Goal: Information Seeking & Learning: Check status

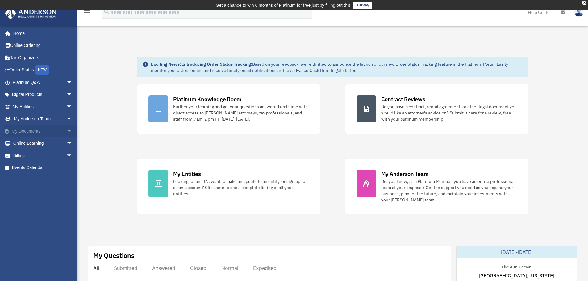
click at [33, 128] on link "My Documents arrow_drop_down" at bounding box center [42, 131] width 77 height 12
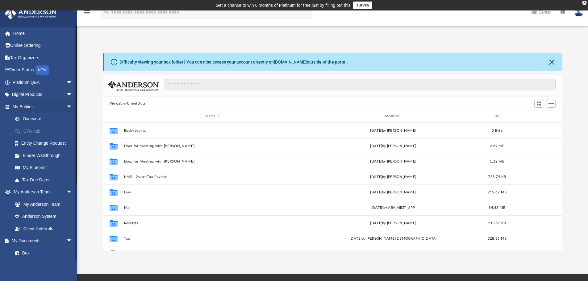
scroll to position [136, 455]
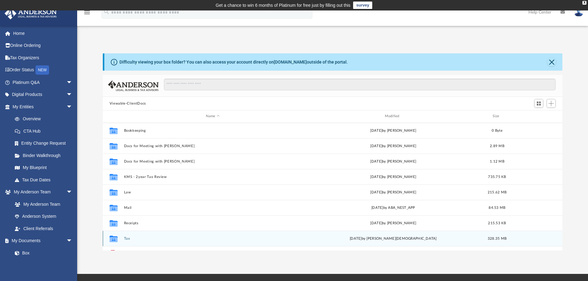
click at [127, 236] on div "Collaborated Folder Tax today by Oshee Jain 328.35 MB" at bounding box center [333, 238] width 460 height 15
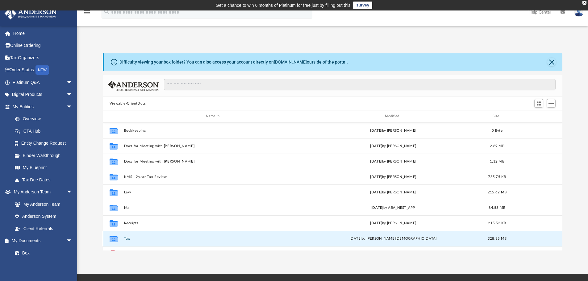
click at [126, 239] on button "Tax" at bounding box center [213, 239] width 178 height 4
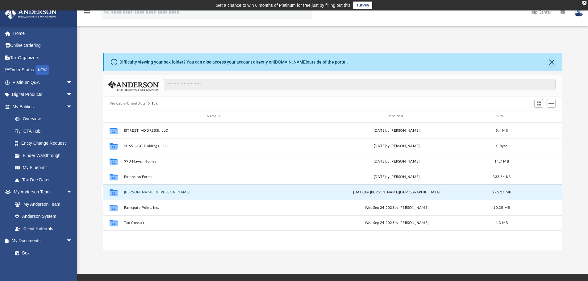
click at [141, 192] on button "[PERSON_NAME] & [PERSON_NAME]" at bounding box center [214, 192] width 180 height 4
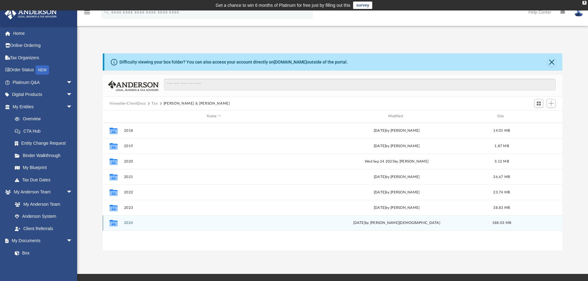
click at [140, 225] on button "2024" at bounding box center [214, 223] width 180 height 4
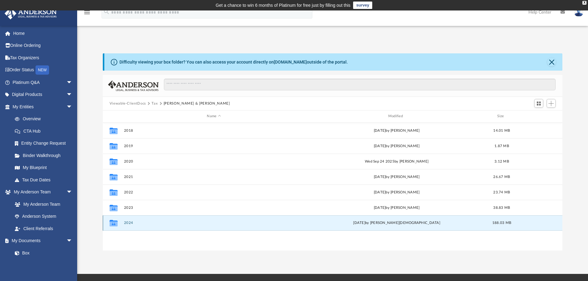
click at [140, 225] on button "2024" at bounding box center [214, 223] width 180 height 4
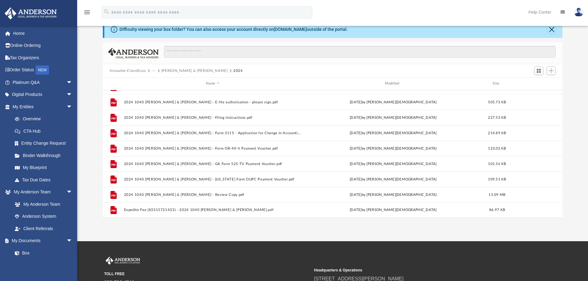
scroll to position [62, 0]
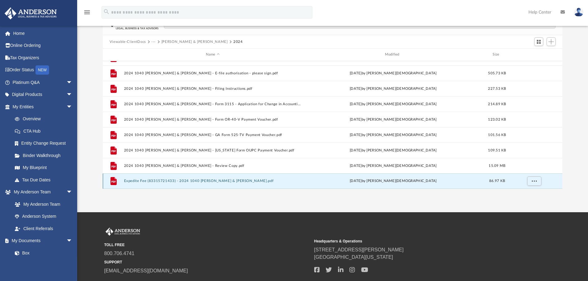
click at [160, 181] on button "Expedite Fee (83315721433) - 2024 1040 Gordan, Jason & Shannon.pdf" at bounding box center [213, 181] width 178 height 4
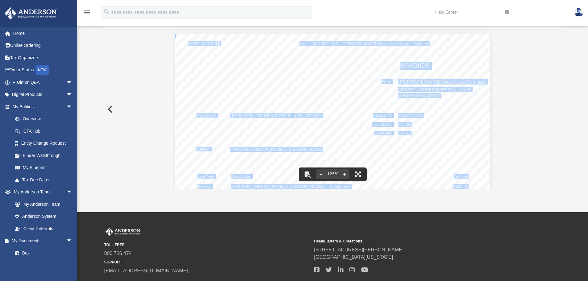
scroll to position [0, 0]
click at [111, 110] on button "Preview" at bounding box center [110, 109] width 14 height 17
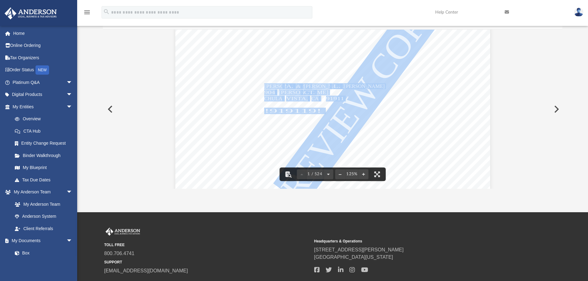
scroll to position [154, 0]
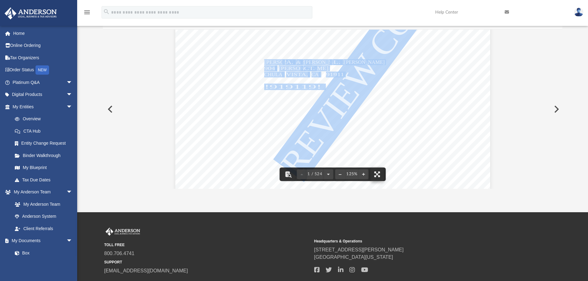
click at [378, 171] on button "File preview" at bounding box center [377, 175] width 14 height 14
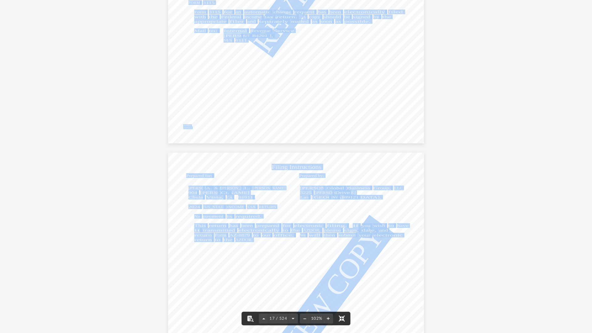
scroll to position [5183, 0]
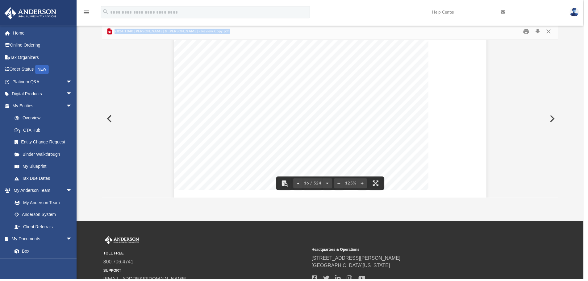
scroll to position [6247, 0]
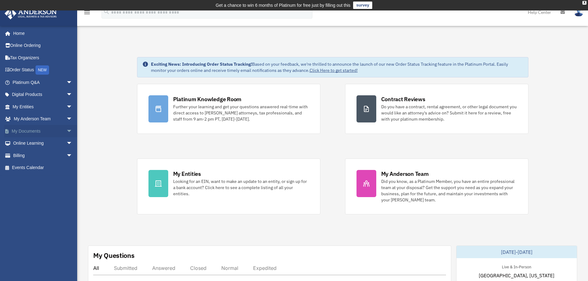
click at [40, 131] on link "My Documents arrow_drop_down" at bounding box center [42, 131] width 77 height 12
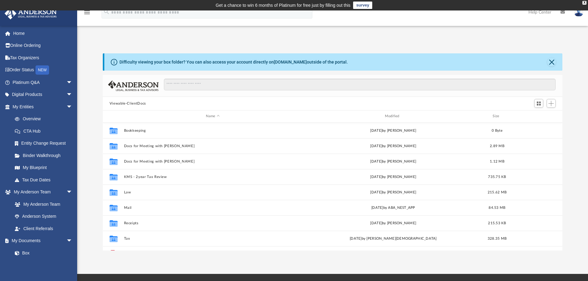
scroll to position [136, 455]
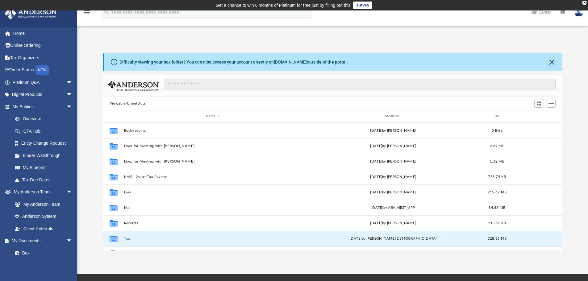
click at [124, 237] on button "Tax" at bounding box center [213, 239] width 178 height 4
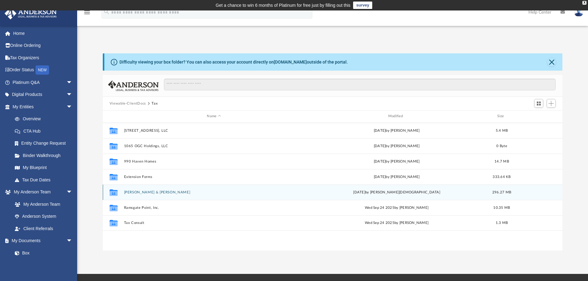
click at [141, 193] on button "Gordan, Jason & Shannon" at bounding box center [214, 192] width 180 height 4
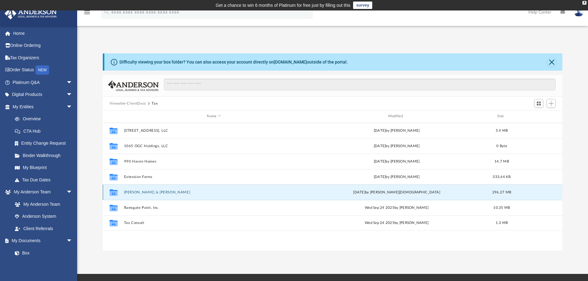
click at [141, 193] on button "Gordan, Jason & Shannon" at bounding box center [214, 192] width 180 height 4
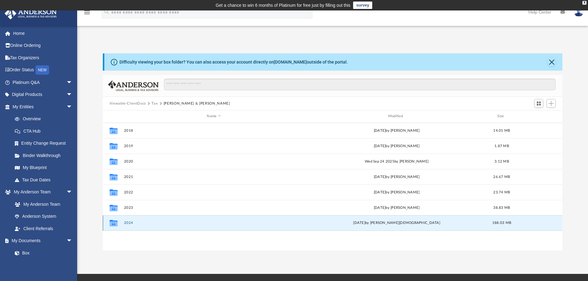
click at [135, 225] on button "2024" at bounding box center [214, 223] width 180 height 4
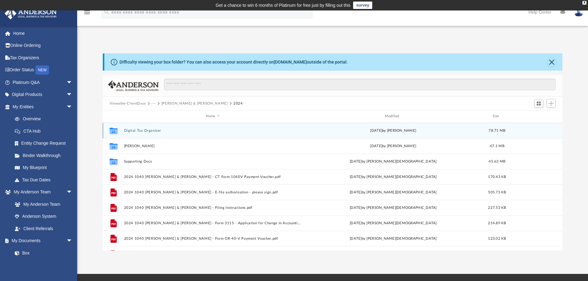
click at [140, 125] on div "Collaborated Folder Digital Tax Organizer Wed Jun 18 2025 by Reba Roy 78.71 MB" at bounding box center [333, 130] width 460 height 15
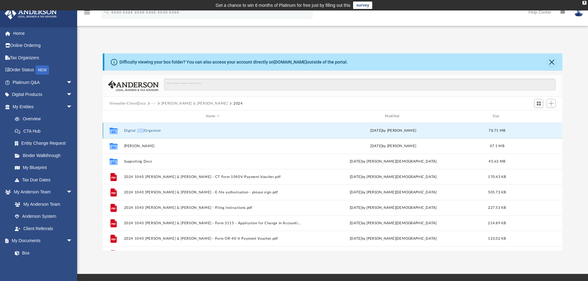
click at [140, 125] on div "Collaborated Folder Digital Tax Organizer Wed Jun 18 2025 by Reba Roy 78.71 MB" at bounding box center [333, 130] width 460 height 15
click at [158, 131] on button "Digital Tax Organizer" at bounding box center [213, 131] width 178 height 4
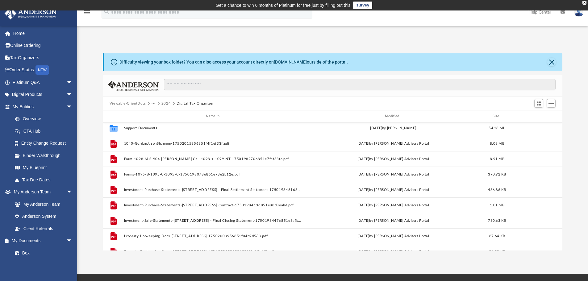
scroll to position [0, 0]
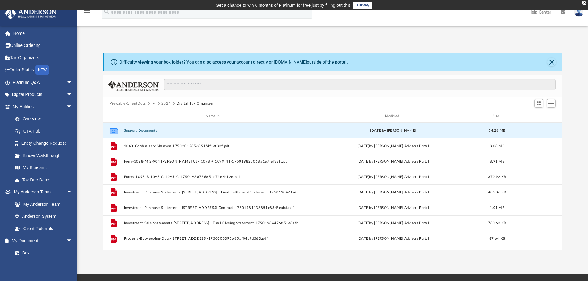
click at [152, 132] on button "Support Documents" at bounding box center [213, 131] width 178 height 4
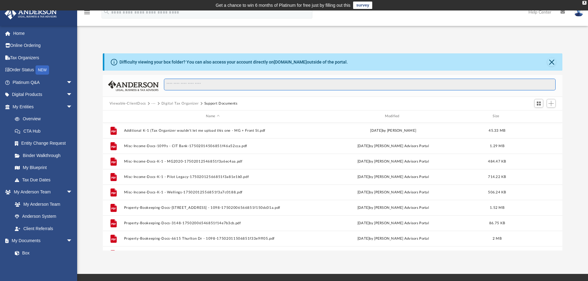
click at [177, 86] on input "Search files and folders" at bounding box center [360, 85] width 392 height 12
type input "**********"
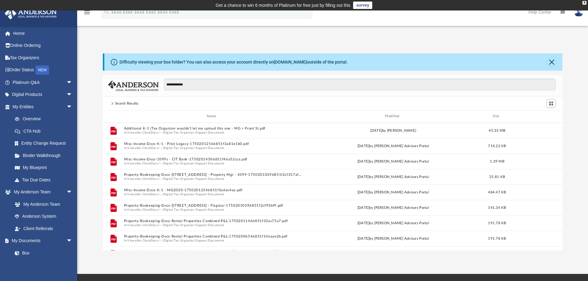
click at [552, 66] on div "Difficulty viewing your box folder? You can also access your account directly o…" at bounding box center [333, 61] width 458 height 17
click at [552, 59] on button "Close" at bounding box center [551, 62] width 9 height 9
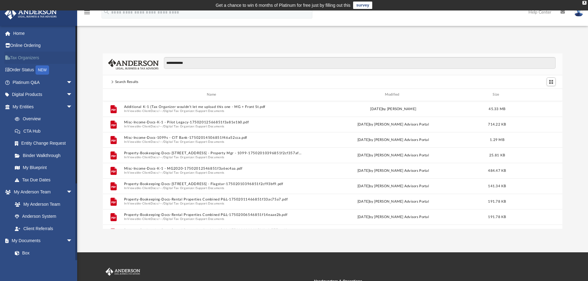
click at [29, 56] on link "Tax Organizers" at bounding box center [42, 58] width 77 height 12
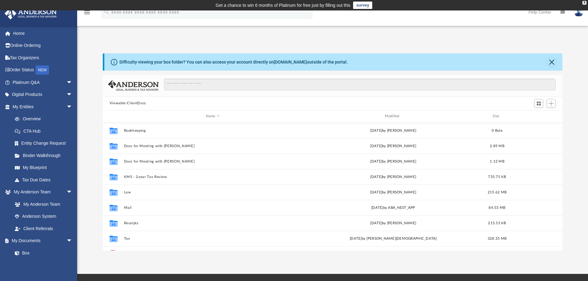
scroll to position [136, 455]
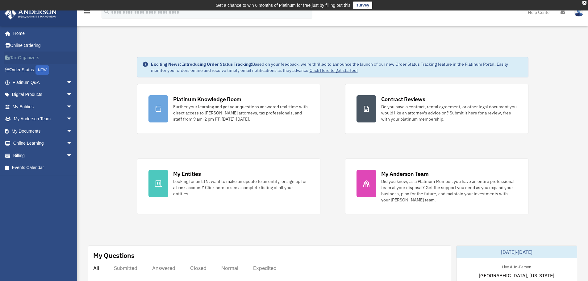
click at [19, 59] on link "Tax Organizers" at bounding box center [42, 58] width 77 height 12
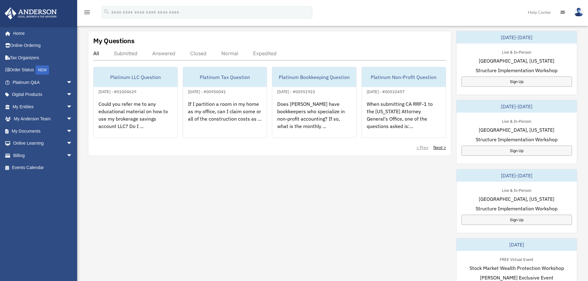
scroll to position [226, 0]
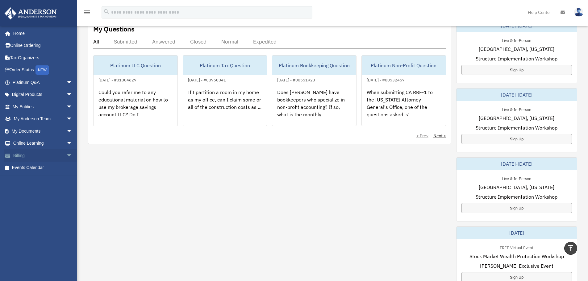
click at [28, 154] on link "Billing arrow_drop_down" at bounding box center [42, 155] width 77 height 12
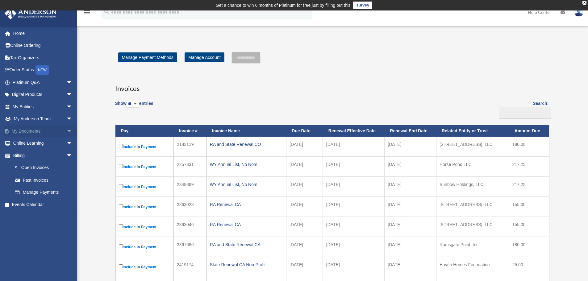
click at [28, 130] on link "My Documents arrow_drop_down" at bounding box center [42, 131] width 77 height 12
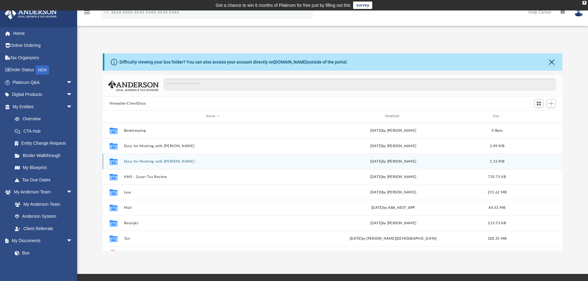
scroll to position [136, 455]
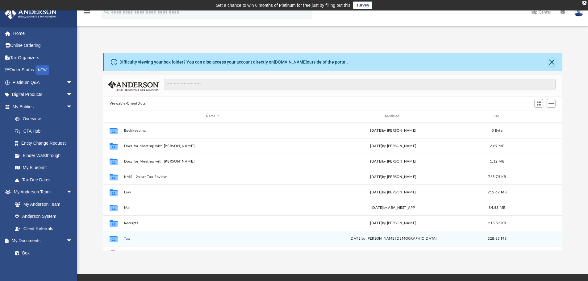
click at [129, 239] on button "Tax" at bounding box center [213, 239] width 178 height 4
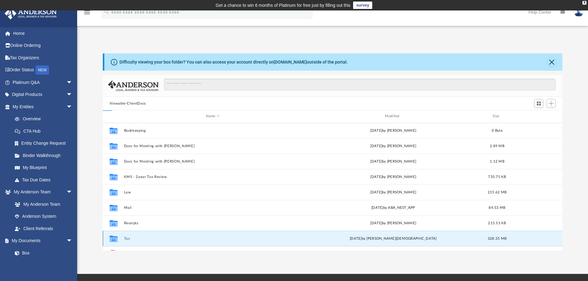
click at [129, 239] on button "Tax" at bounding box center [213, 239] width 178 height 4
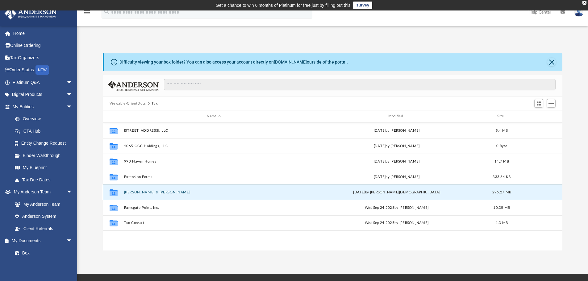
click at [141, 190] on button "[PERSON_NAME] & [PERSON_NAME]" at bounding box center [214, 192] width 180 height 4
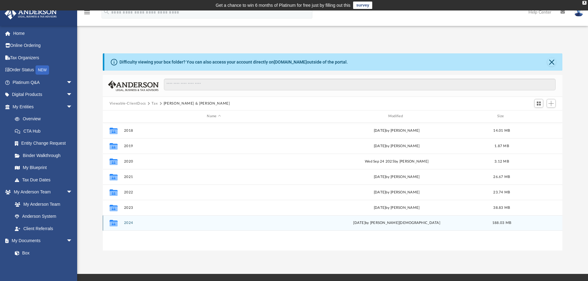
click at [131, 225] on div "Collaborated Folder 2024 [DATE] by [PERSON_NAME] 188.03 MB" at bounding box center [333, 222] width 460 height 15
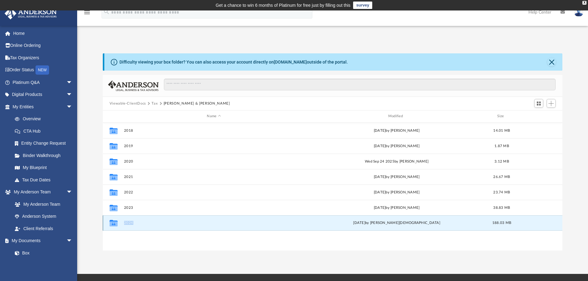
click at [131, 225] on div "Collaborated Folder 2024 [DATE] by [PERSON_NAME] 188.03 MB" at bounding box center [333, 222] width 460 height 15
click at [395, 223] on div "today by Oshee Jain" at bounding box center [396, 223] width 180 height 6
click at [114, 222] on icon "grid" at bounding box center [114, 224] width 8 height 5
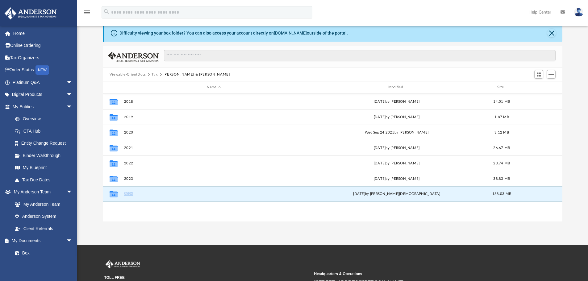
scroll to position [62, 0]
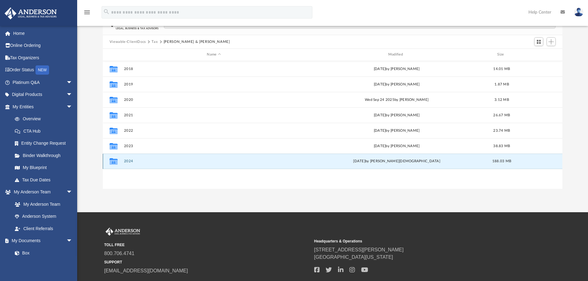
drag, startPoint x: 400, startPoint y: 164, endPoint x: 402, endPoint y: 158, distance: 6.1
click at [400, 163] on div "Collaborated Folder 2024 [DATE] by [PERSON_NAME] 188.03 MB" at bounding box center [333, 161] width 460 height 15
click at [402, 158] on div "Collaborated Folder 2024 [DATE] by [PERSON_NAME] 188.03 MB" at bounding box center [333, 161] width 460 height 15
click at [499, 159] on div "188.03 MB" at bounding box center [501, 162] width 25 height 6
click at [392, 162] on div "today by Oshee Jain" at bounding box center [396, 162] width 180 height 6
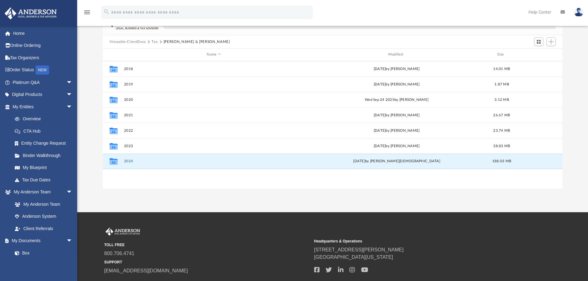
click at [303, 191] on div "App [EMAIL_ADDRESS][DOMAIN_NAME] Sign Out [EMAIL_ADDRESS][DOMAIN_NAME] Home Onl…" at bounding box center [294, 80] width 588 height 263
click at [117, 161] on icon "grid" at bounding box center [114, 162] width 8 height 5
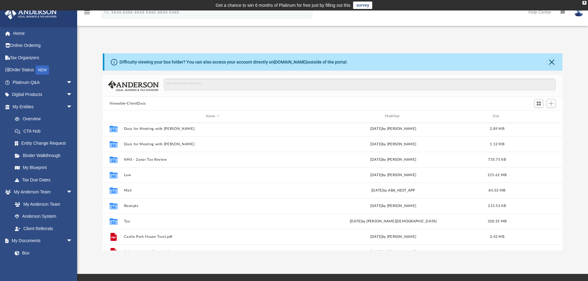
scroll to position [27, 0]
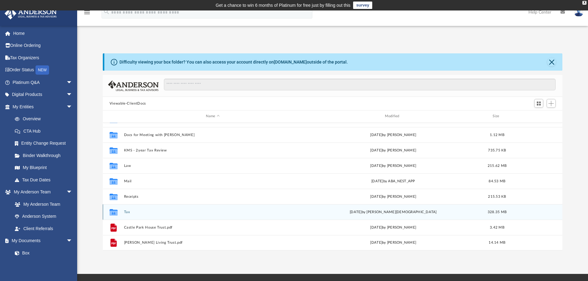
click at [113, 213] on icon "grid" at bounding box center [114, 212] width 8 height 6
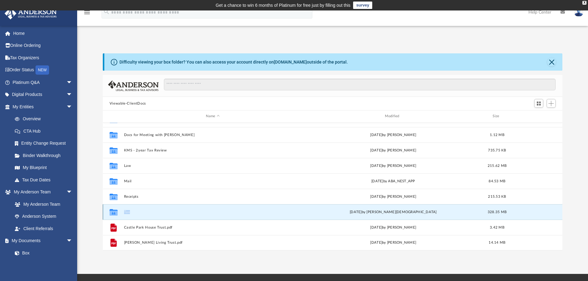
click at [113, 213] on icon "grid" at bounding box center [114, 212] width 8 height 6
click at [126, 211] on button "Tax" at bounding box center [213, 212] width 178 height 4
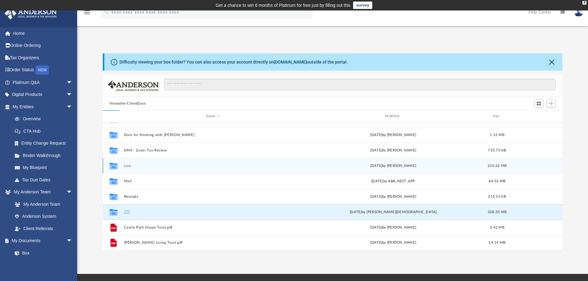
scroll to position [0, 0]
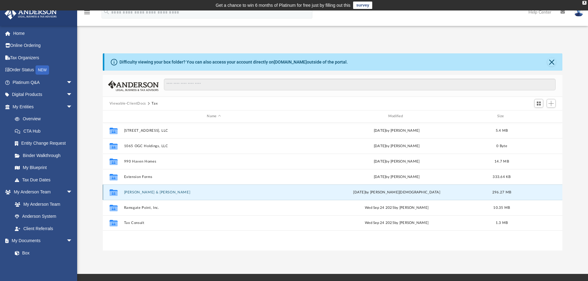
click at [140, 191] on button "[PERSON_NAME] & [PERSON_NAME]" at bounding box center [214, 192] width 180 height 4
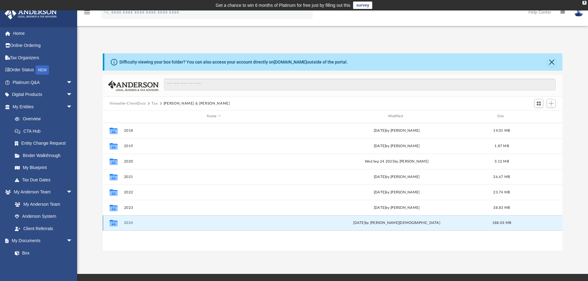
click at [128, 222] on button "2024" at bounding box center [214, 223] width 180 height 4
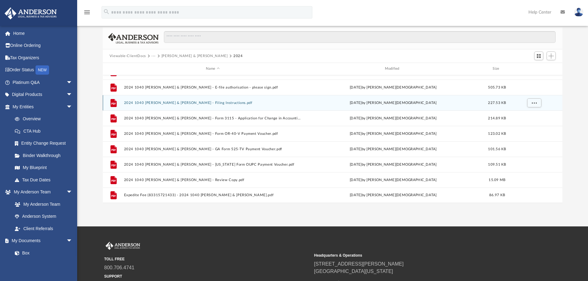
scroll to position [62, 0]
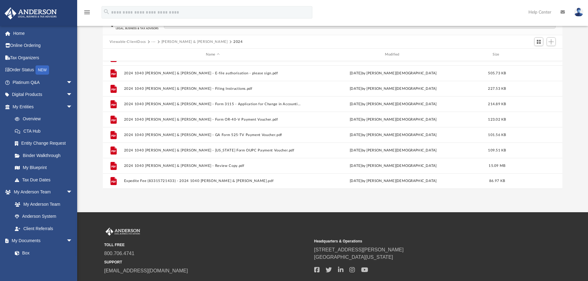
click at [188, 190] on div "App [EMAIL_ADDRESS][DOMAIN_NAME] Sign Out [EMAIL_ADDRESS][DOMAIN_NAME] Home Onl…" at bounding box center [294, 80] width 588 height 263
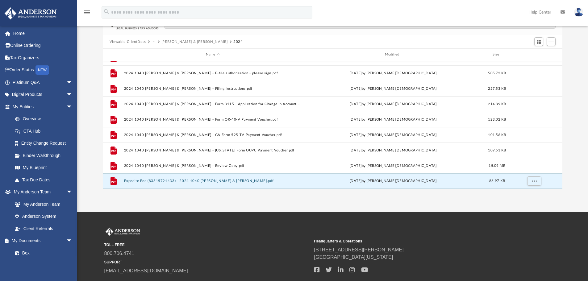
click at [149, 180] on button "Expedite Fee (83315721433) - 2024 1040 [PERSON_NAME] & [PERSON_NAME].pdf" at bounding box center [213, 181] width 178 height 4
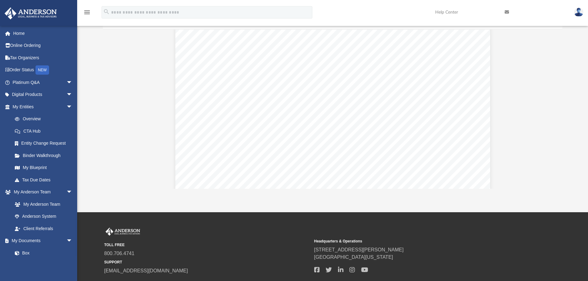
scroll to position [0, 0]
click at [107, 60] on div "Item Type Description Amount Service 2024 1040 [PERSON_NAME] & [PERSON_NAME] - …" at bounding box center [333, 238] width 460 height 416
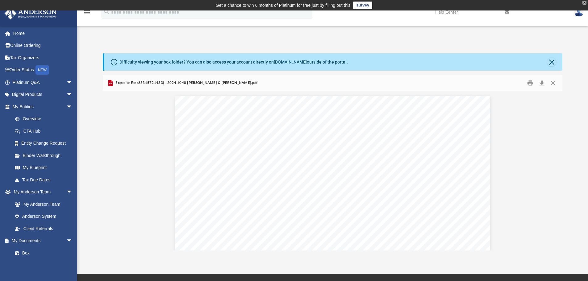
click at [584, 2] on div "X" at bounding box center [584, 3] width 4 height 4
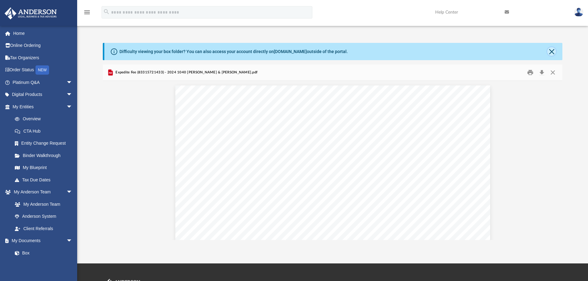
click at [548, 50] on button "Close" at bounding box center [551, 51] width 9 height 9
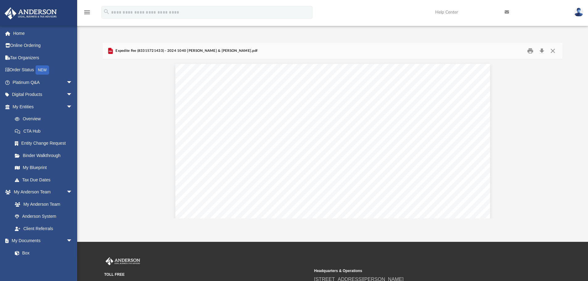
click at [578, 15] on img at bounding box center [578, 12] width 9 height 9
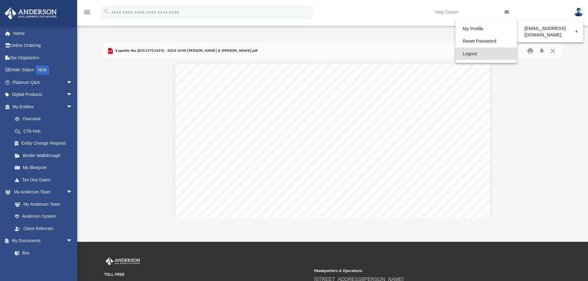
click at [462, 55] on link "Logout" at bounding box center [486, 54] width 62 height 13
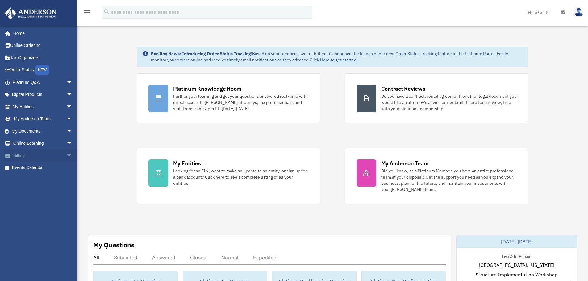
click at [27, 155] on link "Billing arrow_drop_down" at bounding box center [42, 155] width 77 height 12
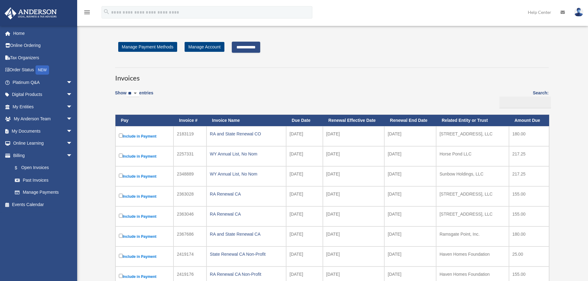
click at [255, 48] on input "**********" at bounding box center [246, 47] width 28 height 11
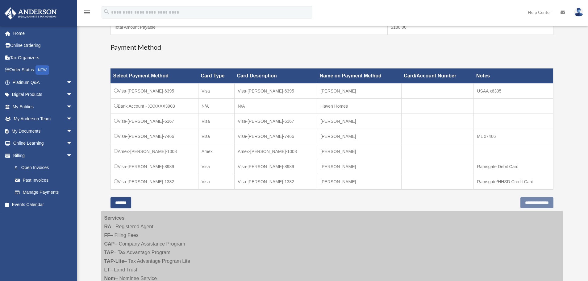
scroll to position [154, 0]
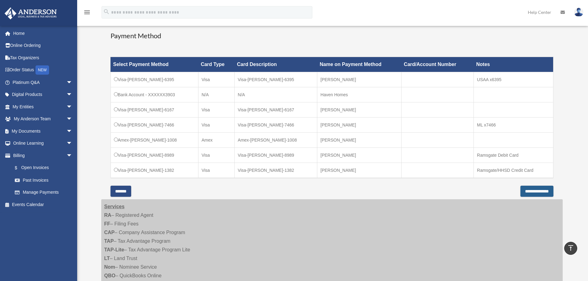
click at [534, 191] on input "**********" at bounding box center [536, 191] width 33 height 11
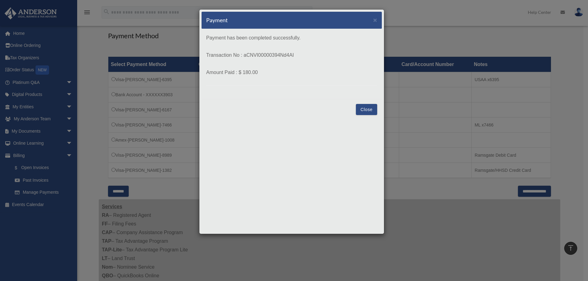
click at [365, 108] on button "Close" at bounding box center [366, 109] width 21 height 11
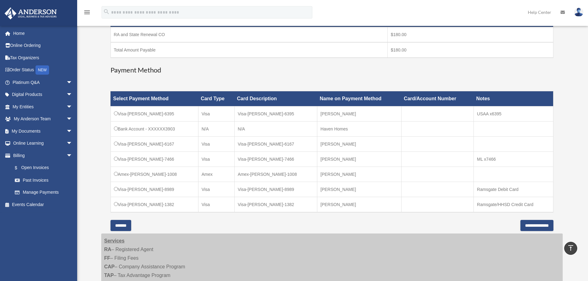
scroll to position [0, 0]
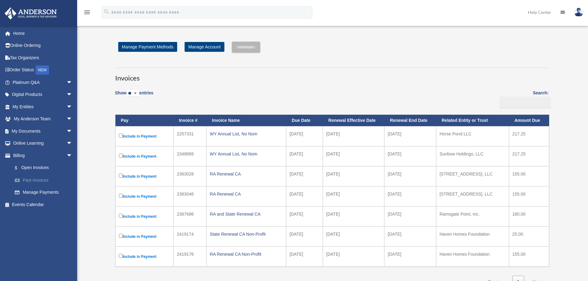
click at [44, 177] on link "Past Invoices" at bounding box center [45, 180] width 73 height 12
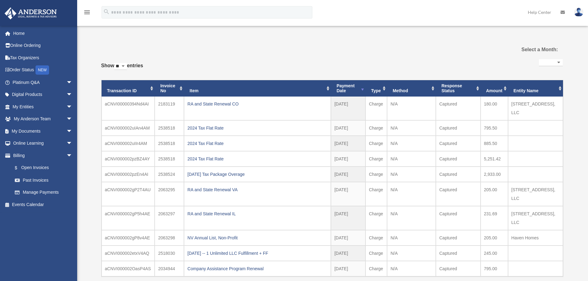
select select
drag, startPoint x: 257, startPoint y: 106, endPoint x: 186, endPoint y: 103, distance: 70.7
click at [186, 103] on td "RA and State Renewal CO" at bounding box center [257, 109] width 147 height 24
copy div "RA and State Renewal CO"
click at [23, 127] on link "My Documents arrow_drop_down" at bounding box center [42, 131] width 77 height 12
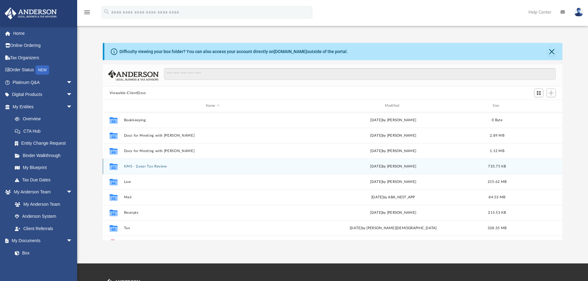
scroll to position [136, 455]
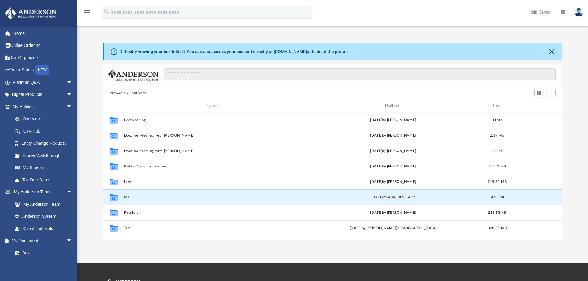
click at [129, 197] on button "Mail" at bounding box center [213, 197] width 178 height 4
click at [127, 197] on button "Mail" at bounding box center [213, 197] width 178 height 4
click at [130, 197] on button "Mail" at bounding box center [213, 197] width 178 height 4
click at [115, 202] on div "Collaborated Folder Mail Mon Sep 22 2025 by ABA_NEST_APP 84.53 MB" at bounding box center [333, 196] width 460 height 15
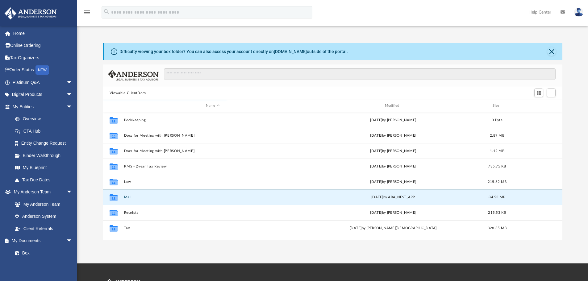
scroll to position [117, 455]
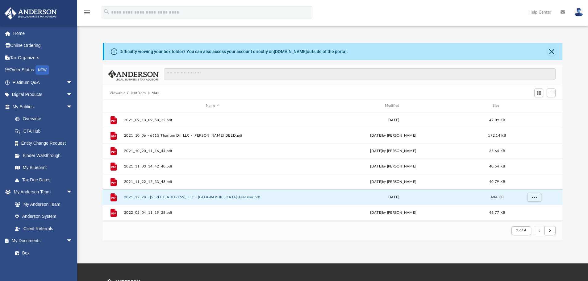
click at [130, 199] on button "2021_12_28 - 9133 S. Essex Ave, LLC - Cook County Assessor.pdf" at bounding box center [213, 197] width 178 height 4
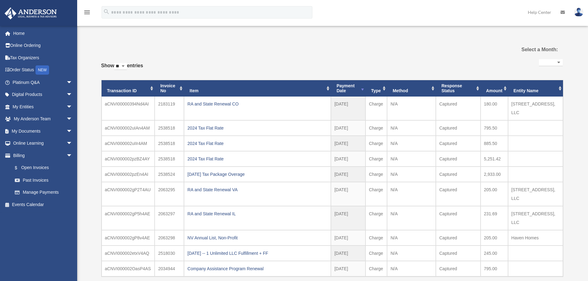
select select
click at [27, 130] on link "My Documents arrow_drop_down" at bounding box center [42, 131] width 77 height 12
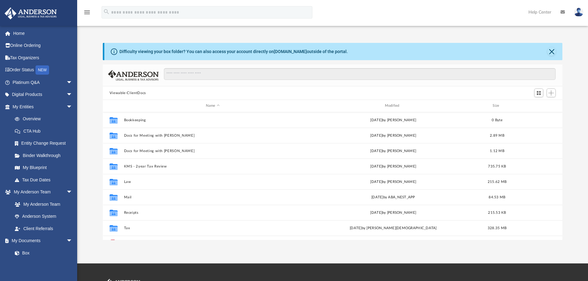
scroll to position [136, 455]
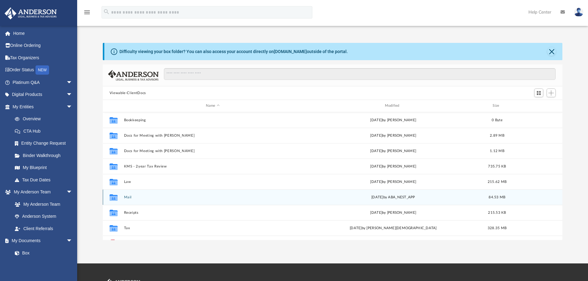
click at [129, 198] on button "Mail" at bounding box center [213, 197] width 178 height 4
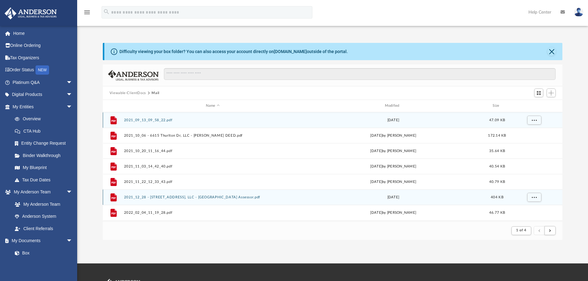
scroll to position [117, 455]
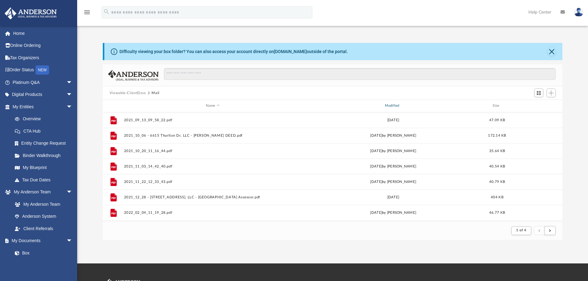
click at [390, 105] on div "Modified" at bounding box center [393, 106] width 178 height 6
click at [392, 104] on div "Modified" at bounding box center [393, 106] width 178 height 6
click at [518, 231] on span "1 of 4" at bounding box center [521, 230] width 10 height 3
click at [401, 233] on footer "1 of 4" at bounding box center [333, 230] width 460 height 19
click at [524, 231] on span "1 of 4" at bounding box center [521, 230] width 10 height 3
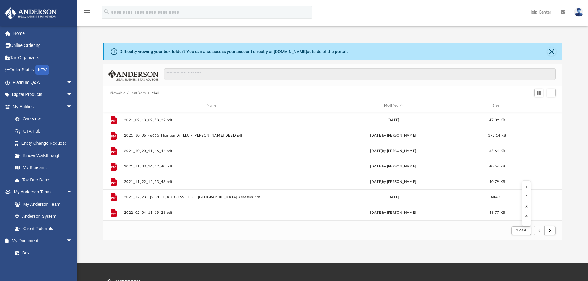
click at [526, 216] on li "4" at bounding box center [526, 216] width 2 height 6
click at [443, 236] on footer "1 of 4" at bounding box center [333, 230] width 460 height 19
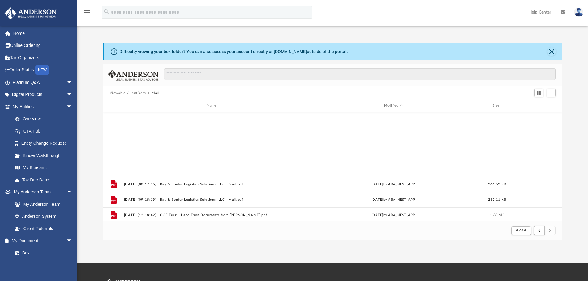
scroll to position [554, 0]
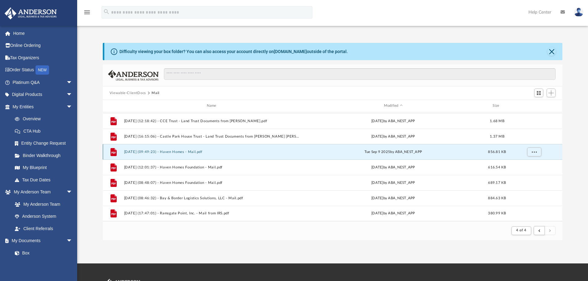
click at [176, 153] on button "[DATE] (09:49:23) - Haven Homes - Mail.pdf" at bounding box center [213, 152] width 178 height 4
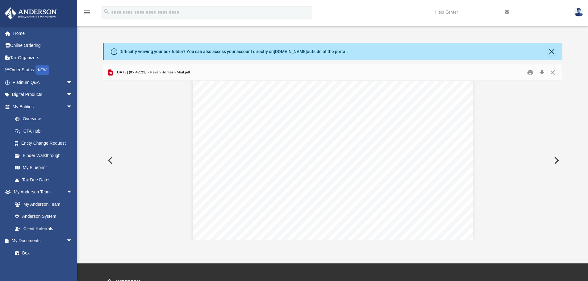
scroll to position [0, 0]
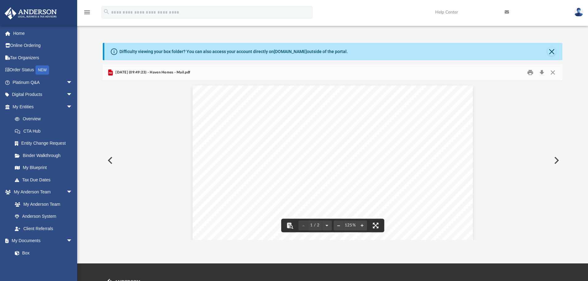
click at [557, 159] on button "Preview" at bounding box center [556, 160] width 14 height 17
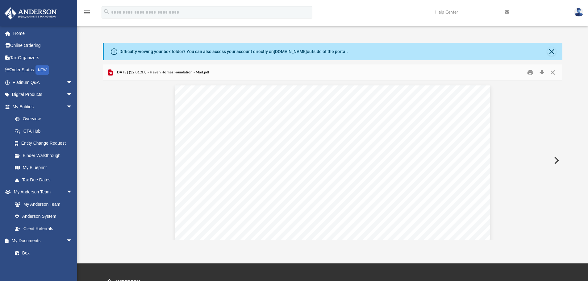
click at [555, 160] on button "Preview" at bounding box center [556, 160] width 14 height 17
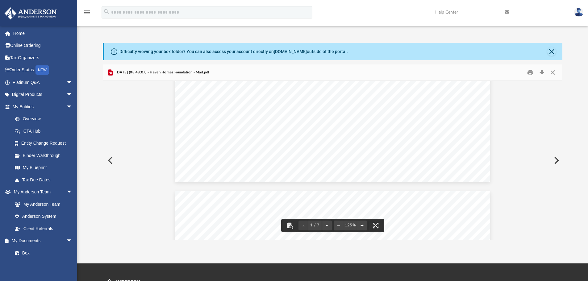
click at [555, 161] on button "Preview" at bounding box center [556, 160] width 14 height 17
click at [555, 163] on button "Preview" at bounding box center [556, 160] width 14 height 17
click at [550, 52] on button "Close" at bounding box center [551, 51] width 9 height 9
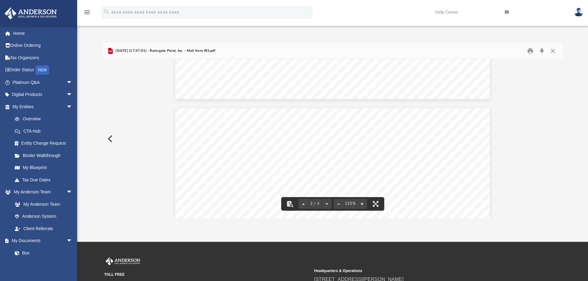
scroll to position [247, 0]
click at [551, 49] on button "Close" at bounding box center [552, 51] width 11 height 10
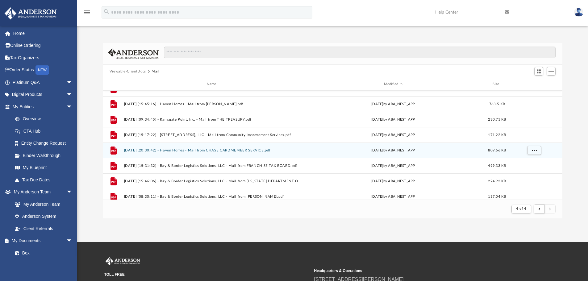
scroll to position [400, 0]
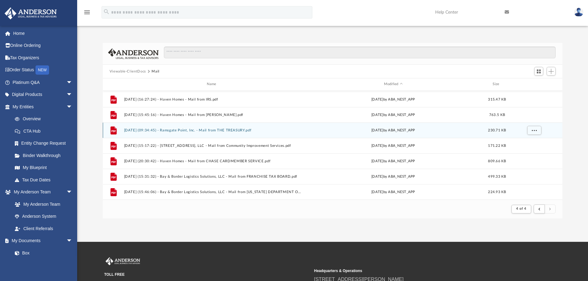
click at [177, 130] on button "[DATE] (09:34:45) - Ramsgate Point, Inc. - Mail from THE TREASURY.pdf" at bounding box center [213, 130] width 178 height 4
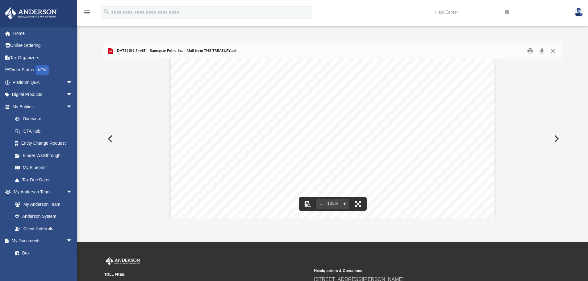
scroll to position [0, 0]
click at [551, 52] on button "Close" at bounding box center [552, 51] width 11 height 10
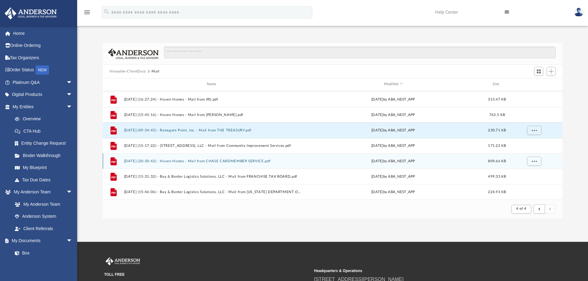
scroll to position [369, 0]
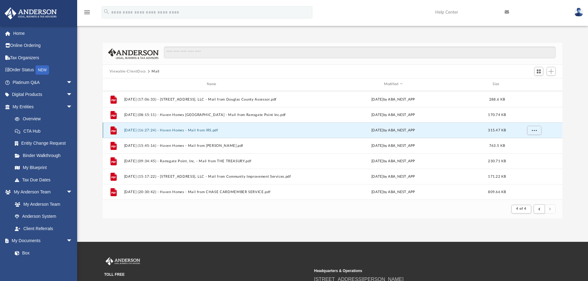
click at [127, 131] on button "[DATE] (16:27:24) - Haven Homes - Mail from IRS.pdf" at bounding box center [213, 130] width 178 height 4
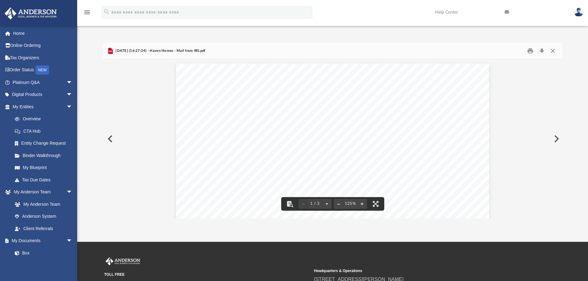
scroll to position [0, 0]
click at [553, 50] on button "Close" at bounding box center [552, 51] width 11 height 10
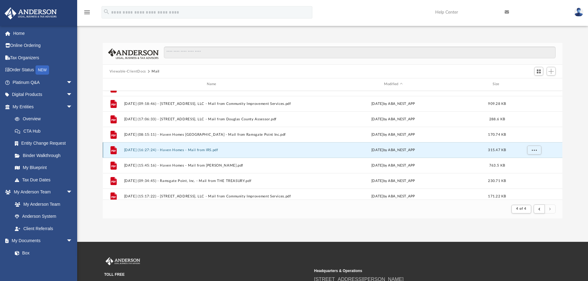
scroll to position [338, 0]
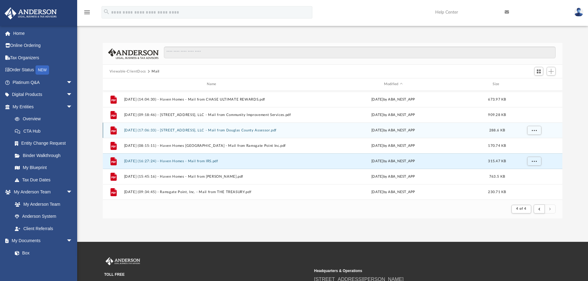
click at [182, 130] on button "[DATE] (17:06:33) - [STREET_ADDRESS], LLC - Mail from Douglas County Assessor.p…" at bounding box center [213, 130] width 178 height 4
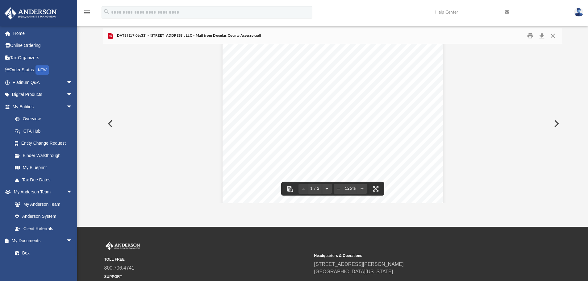
scroll to position [0, 0]
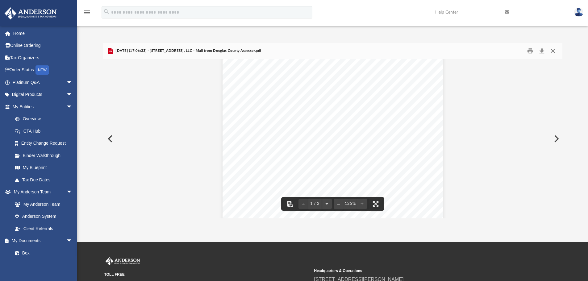
click at [549, 49] on button "Close" at bounding box center [552, 51] width 11 height 10
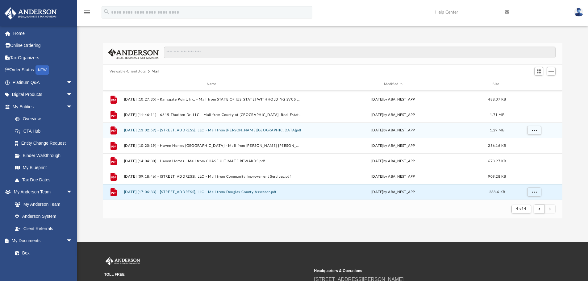
scroll to position [246, 0]
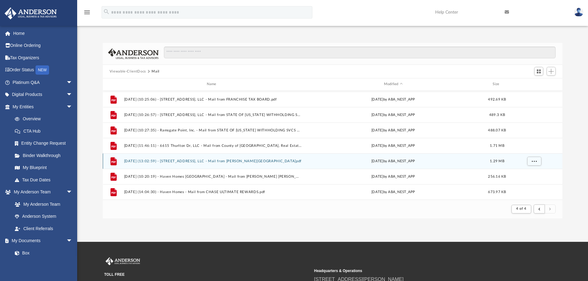
click at [226, 161] on button "[DATE] (13:02:59) - [STREET_ADDRESS], LLC - Mail from [PERSON_NAME][GEOGRAPHIC_…" at bounding box center [213, 161] width 178 height 4
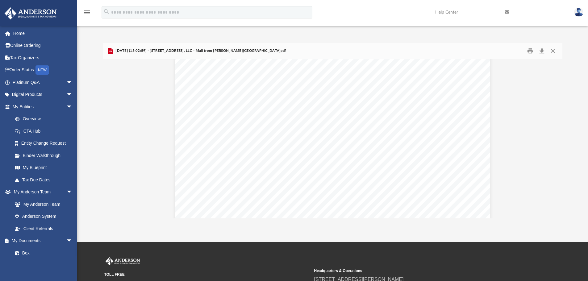
scroll to position [524, 0]
click at [552, 53] on button "Close" at bounding box center [552, 51] width 11 height 10
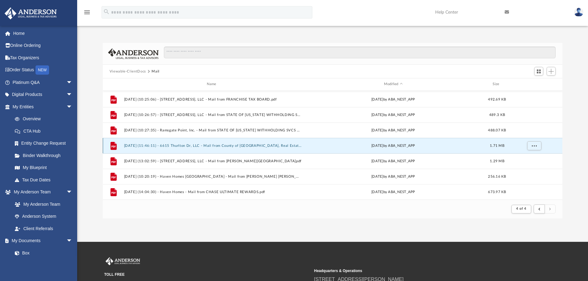
click at [135, 145] on button "[DATE] (11:46:11) - 6615 Thurlton Dr, LLC - Mail from County of [GEOGRAPHIC_DAT…" at bounding box center [213, 146] width 178 height 4
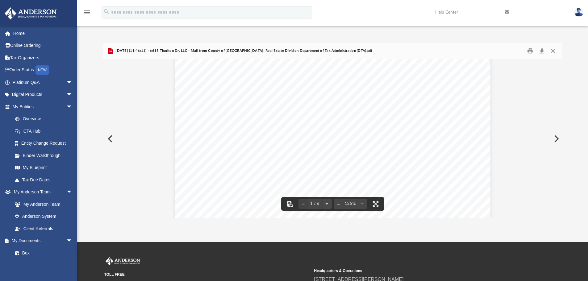
scroll to position [185, 0]
click at [554, 48] on button "Close" at bounding box center [552, 51] width 11 height 10
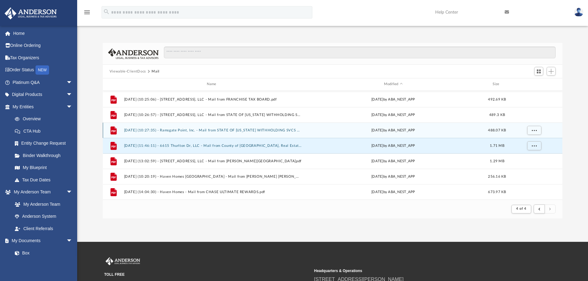
click at [194, 129] on button "[DATE] (10:27:35) - Ramsgate Point, Inc. - Mail from STATE OF [US_STATE] WITHHO…" at bounding box center [213, 130] width 178 height 4
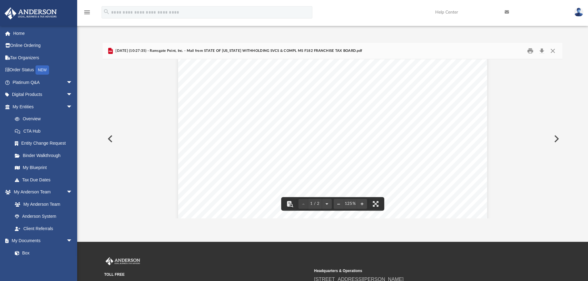
scroll to position [123, 0]
click at [552, 50] on button "Close" at bounding box center [552, 51] width 11 height 10
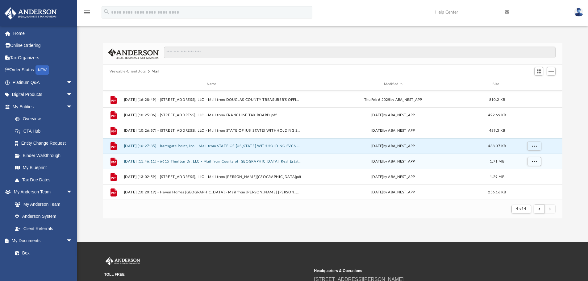
scroll to position [215, 0]
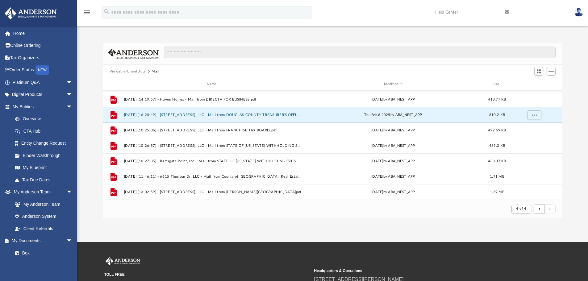
click at [187, 116] on button "[DATE] (16:28:49) - [STREET_ADDRESS], LLC - Mail from DOUGLAS COUNTY TREASURER'…" at bounding box center [213, 115] width 178 height 4
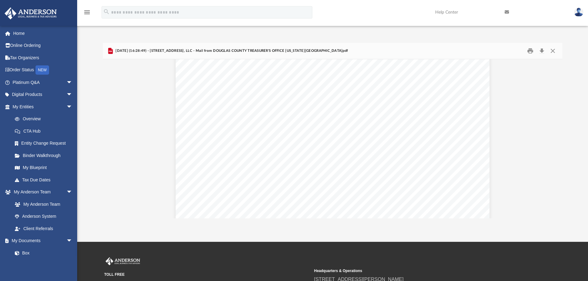
scroll to position [93, 0]
click at [552, 51] on button "Close" at bounding box center [552, 51] width 11 height 10
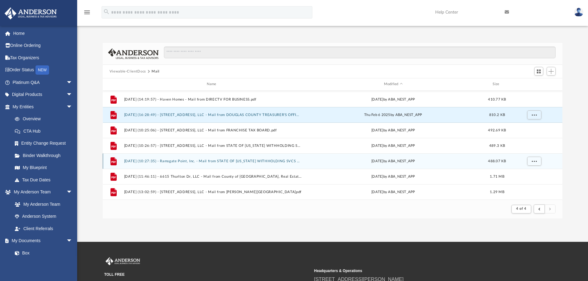
scroll to position [184, 0]
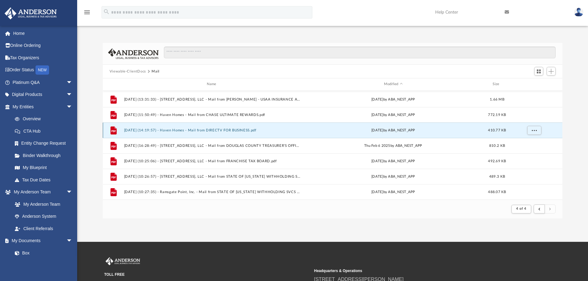
click at [180, 129] on button "[DATE] (14:19:57) - Haven Homes - Mail from DIRECTV FOR BUSINESS.pdf" at bounding box center [213, 130] width 178 height 4
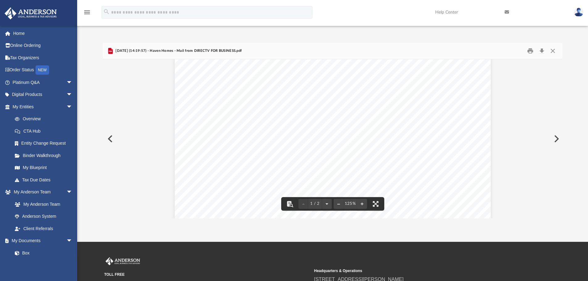
scroll to position [0, 0]
click at [532, 48] on button "Print" at bounding box center [530, 51] width 12 height 10
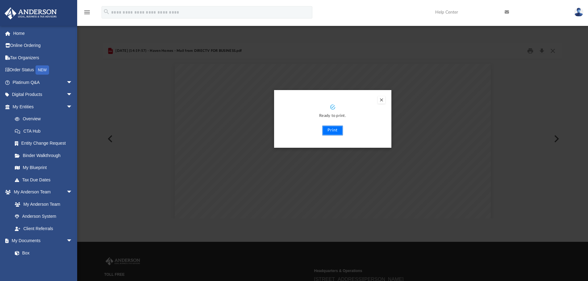
click at [337, 132] on button "Print" at bounding box center [332, 131] width 21 height 10
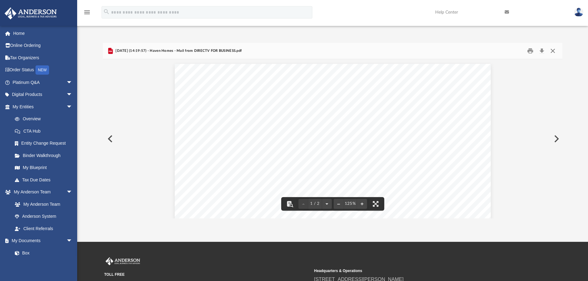
click at [553, 48] on button "Close" at bounding box center [552, 51] width 11 height 10
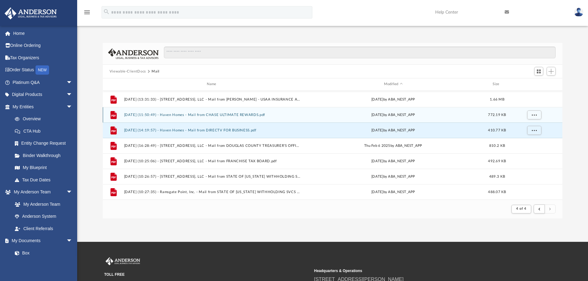
click at [149, 116] on button "[DATE] (11:50:49) - Haven Homes - Mail from CHASE ULTIMATE REWARDS.pdf" at bounding box center [213, 115] width 178 height 4
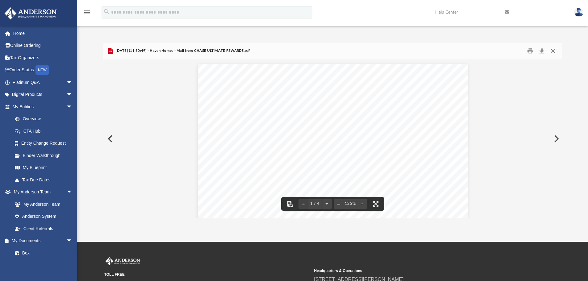
click at [554, 51] on button "Close" at bounding box center [552, 51] width 11 height 10
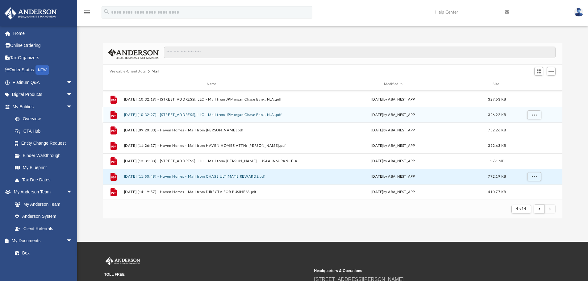
scroll to position [31, 0]
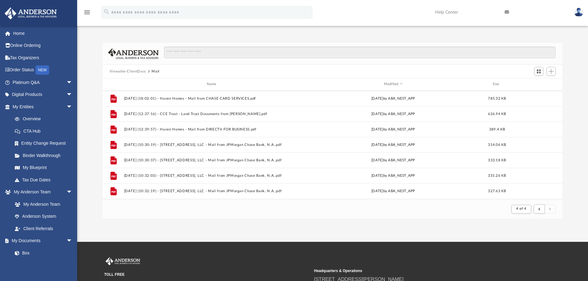
click at [575, 8] on link at bounding box center [578, 11] width 19 height 27
click at [469, 53] on link "Logout" at bounding box center [486, 54] width 62 height 13
